Goal: Find specific page/section: Find specific page/section

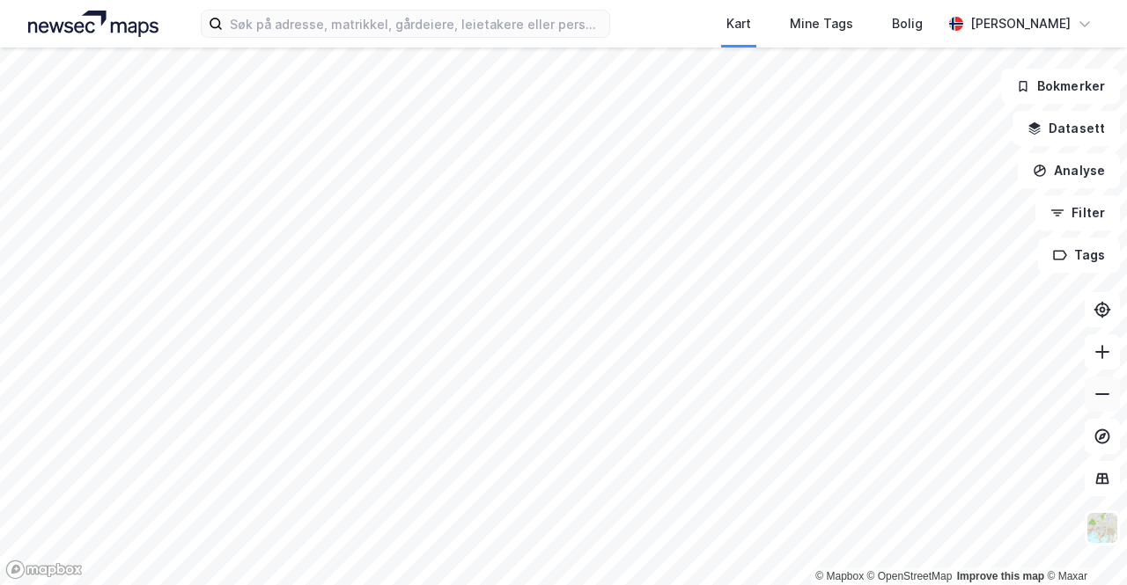
click at [1098, 393] on icon at bounding box center [1102, 394] width 14 height 2
click at [1108, 360] on icon at bounding box center [1102, 352] width 18 height 18
click at [1107, 358] on icon at bounding box center [1102, 352] width 18 height 18
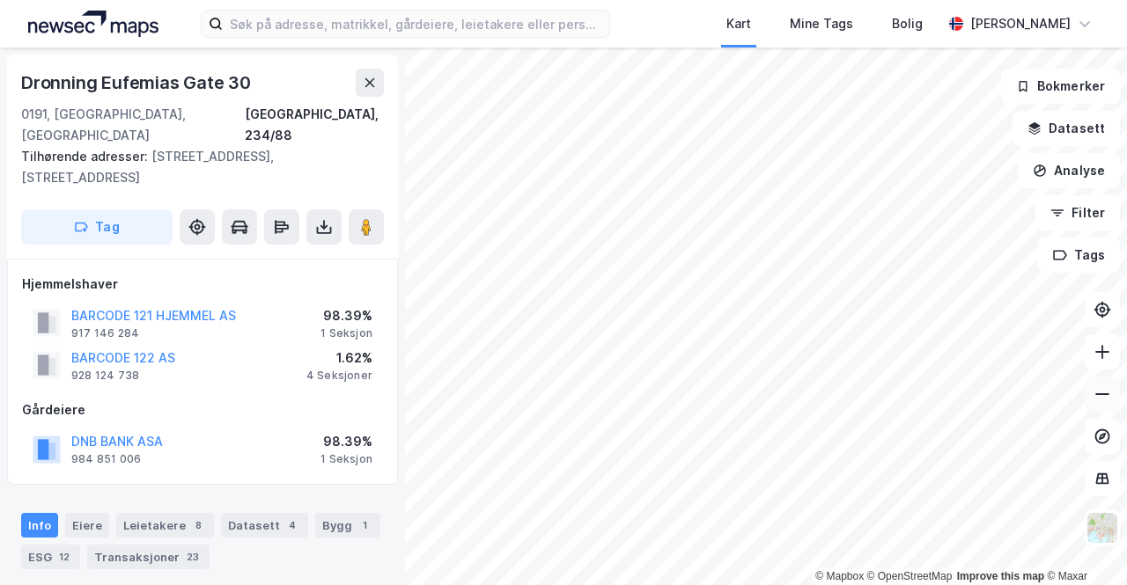
click at [1100, 397] on icon at bounding box center [1102, 395] width 18 height 18
click at [376, 209] on button at bounding box center [366, 226] width 35 height 35
